Goal: Task Accomplishment & Management: Manage account settings

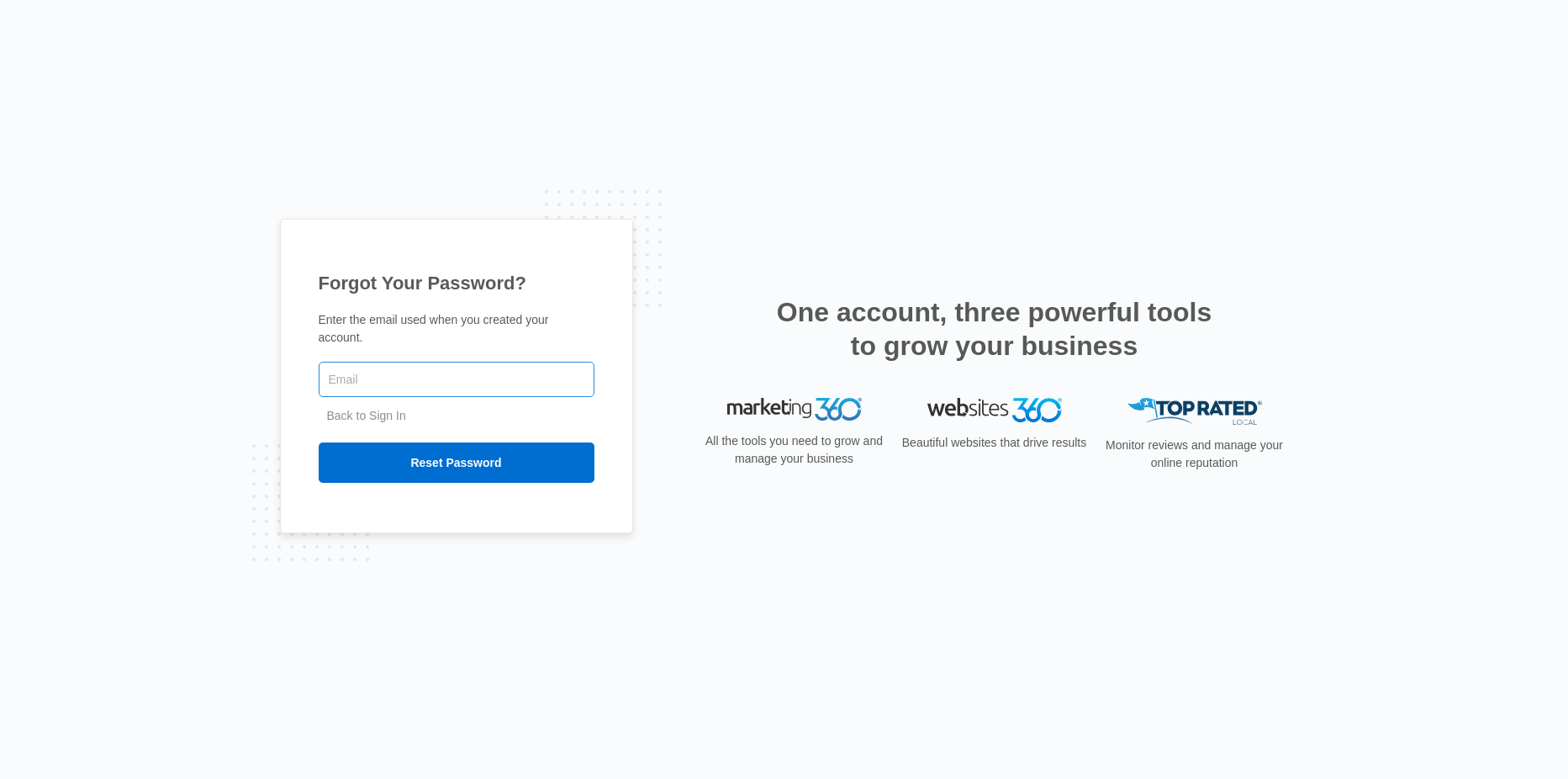
click at [557, 365] on input "text" at bounding box center [456, 379] width 276 height 35
type input "josh@durham.coop"
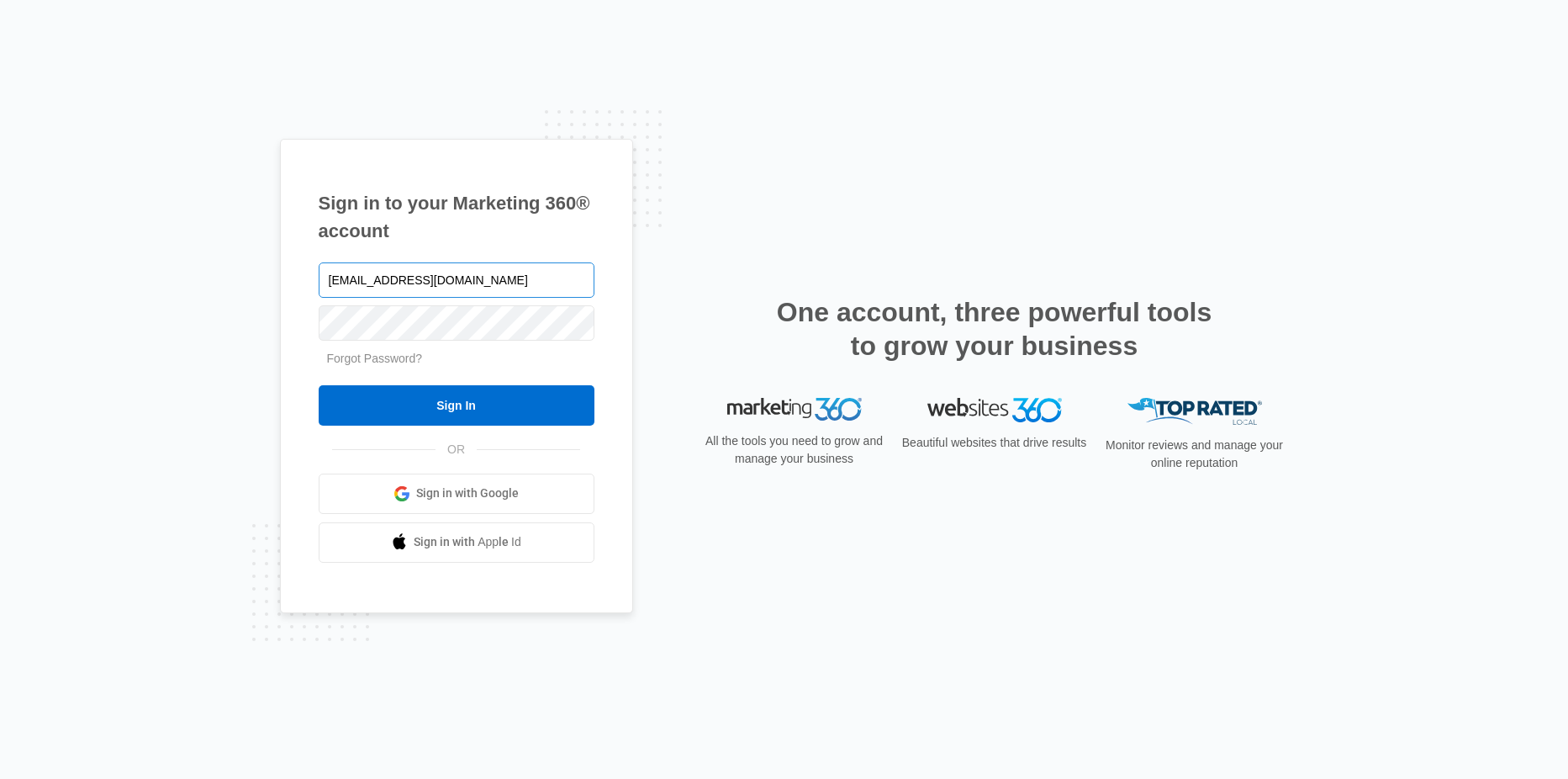
click at [509, 285] on input "savannah@durham.coop" at bounding box center [456, 280] width 276 height 35
type input "josh@durham.coop"
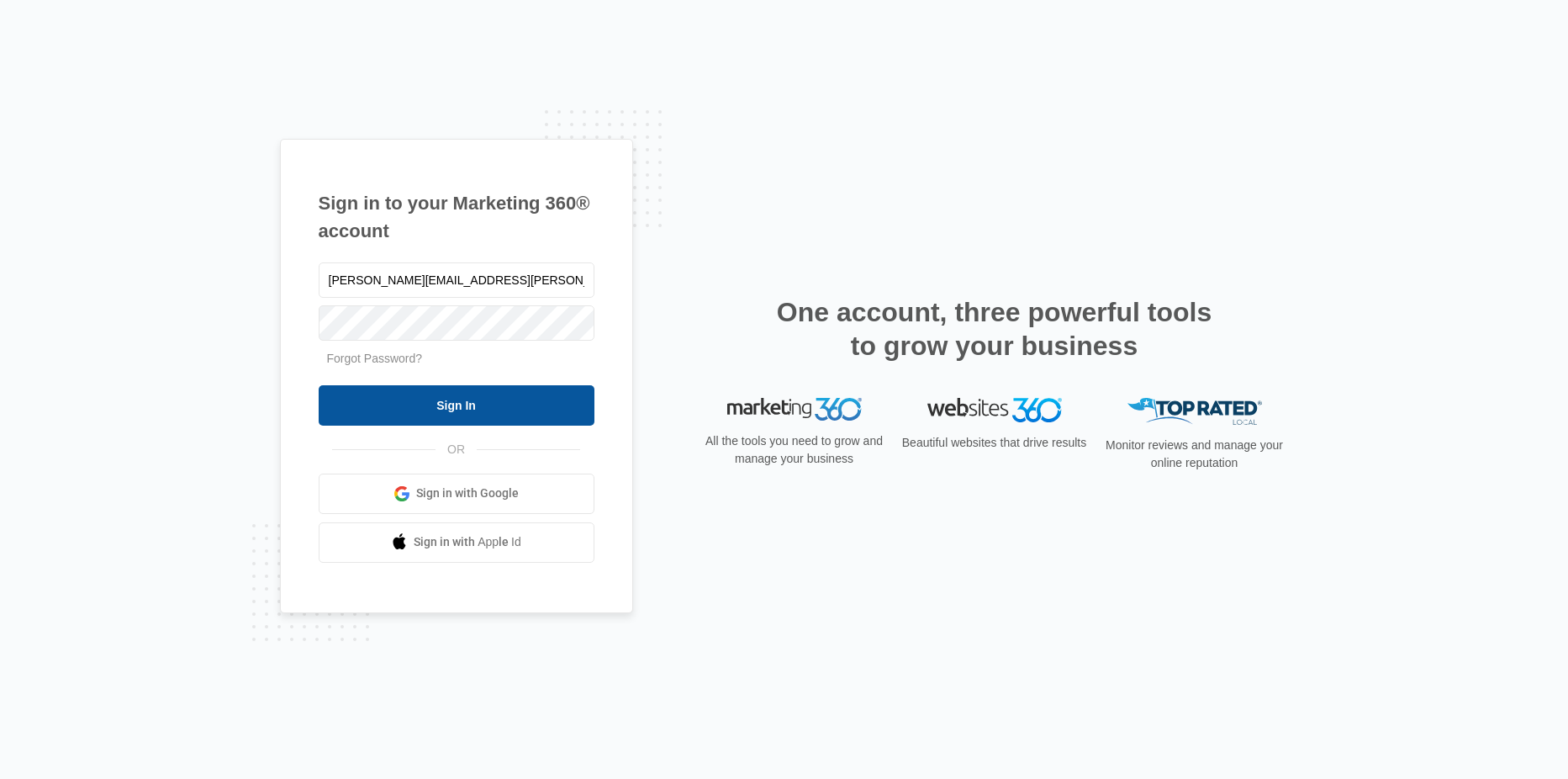
click at [466, 403] on input "Sign In" at bounding box center [456, 405] width 276 height 40
